Goal: Information Seeking & Learning: Find specific fact

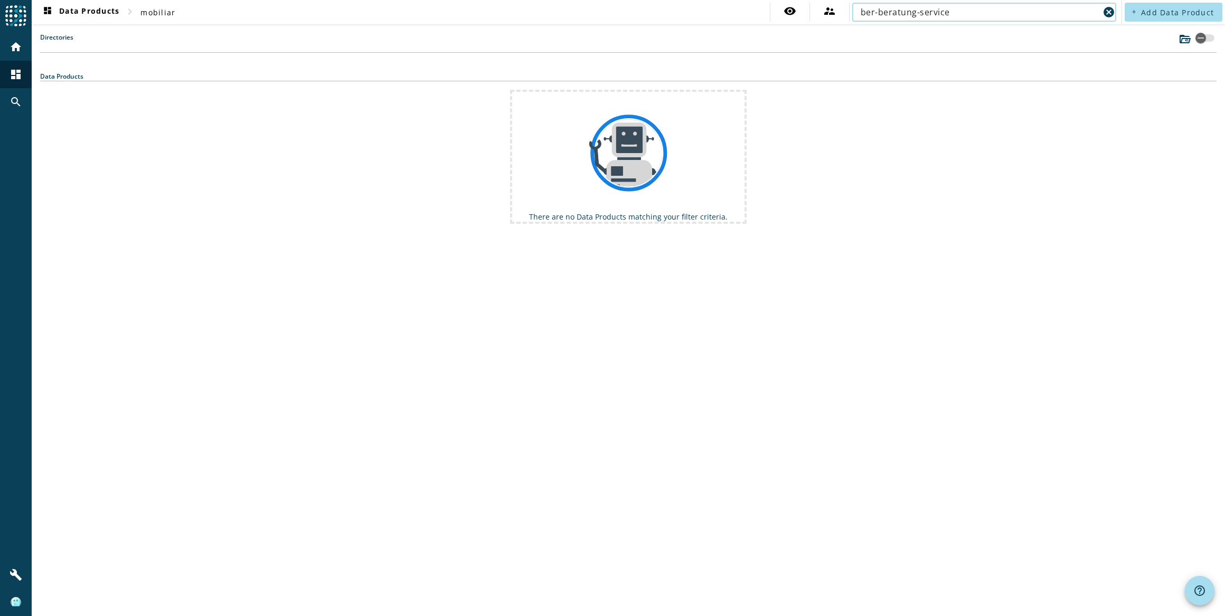
paste input "rms-loeschorchestrator-service-ber-beratung-service-deleteworkflow-completed"
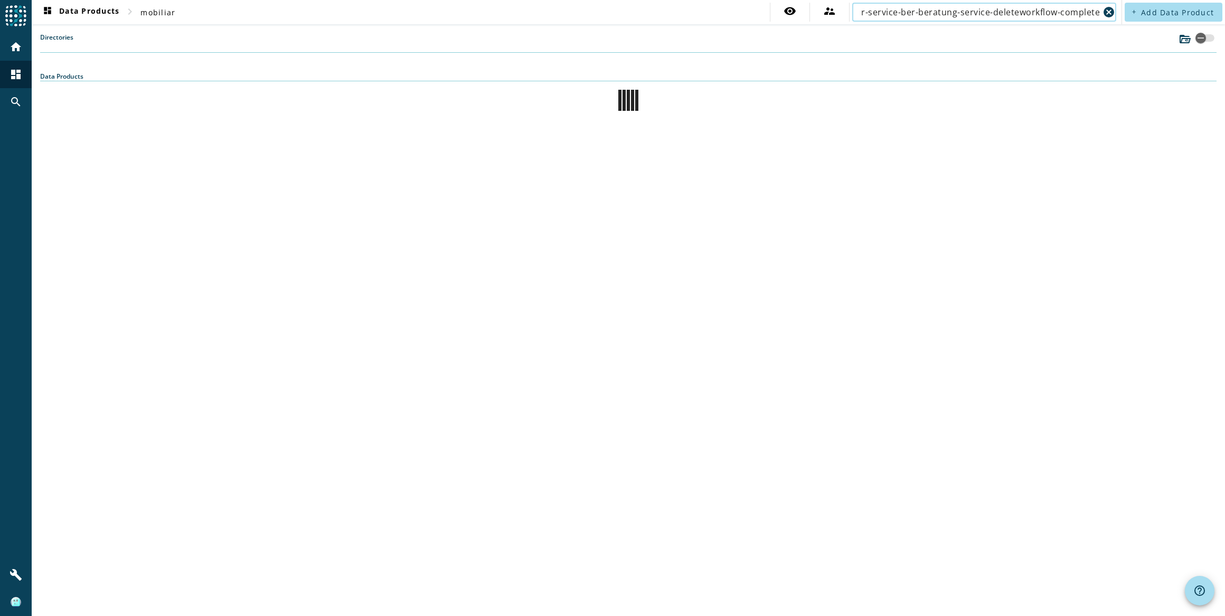
type input "rms-loeschorchestrator-service-ber-beratung-service-deleteworkflow-completed"
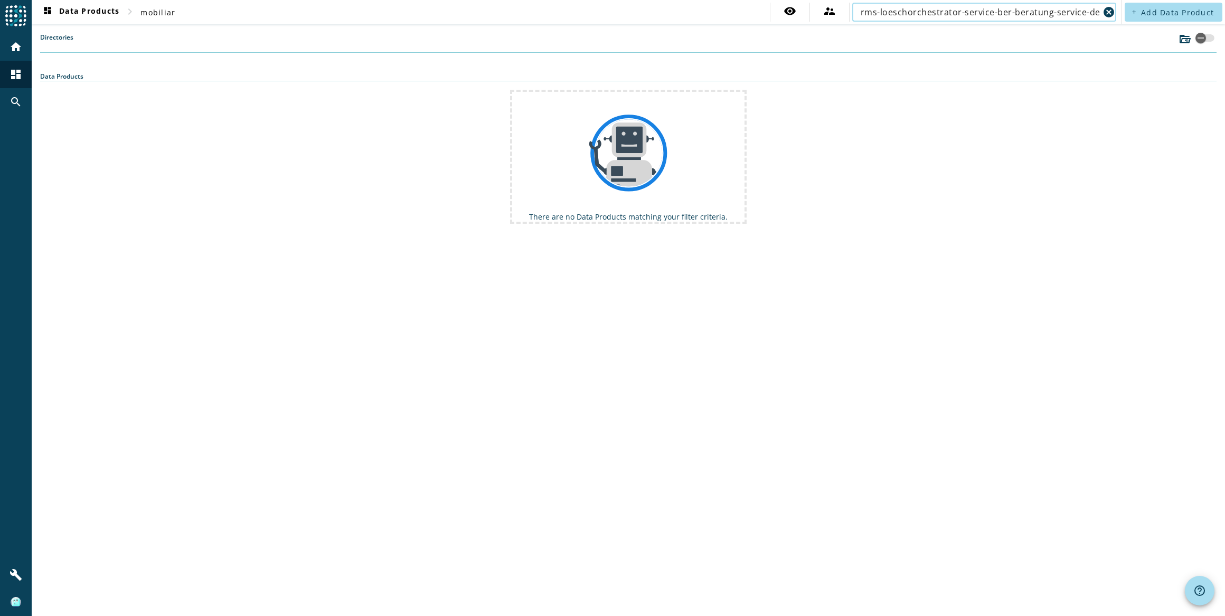
click at [149, 72] on div "Data Products" at bounding box center [628, 77] width 1176 height 10
click at [146, 77] on div "Data Products" at bounding box center [628, 77] width 1176 height 10
click at [14, 98] on mat-icon "search" at bounding box center [16, 102] width 13 height 13
